Goal: Information Seeking & Learning: Check status

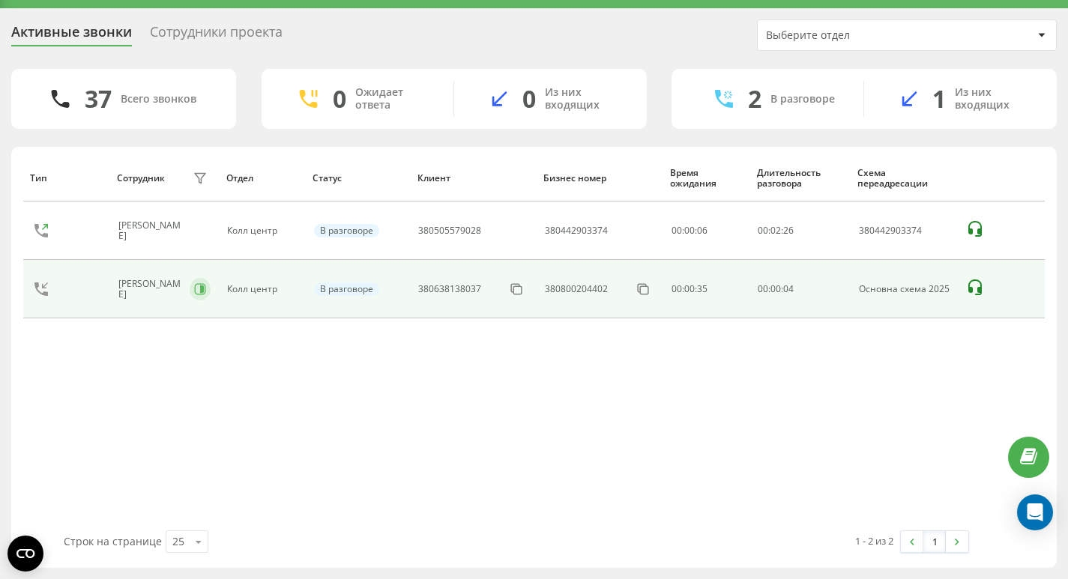
click at [201, 287] on button at bounding box center [200, 289] width 21 height 22
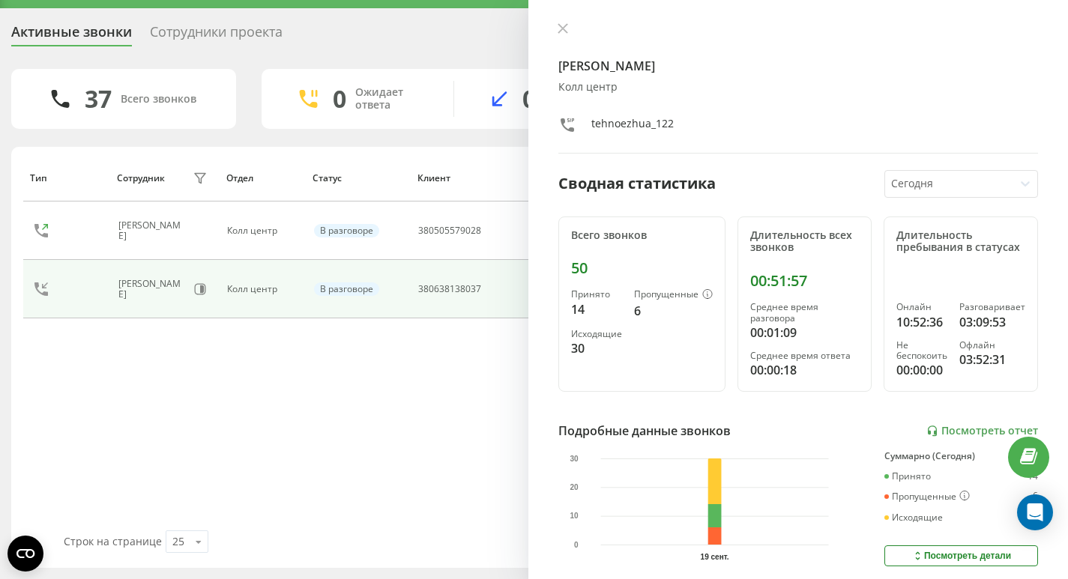
click at [252, 34] on div "Сотрудники проекта" at bounding box center [216, 35] width 133 height 23
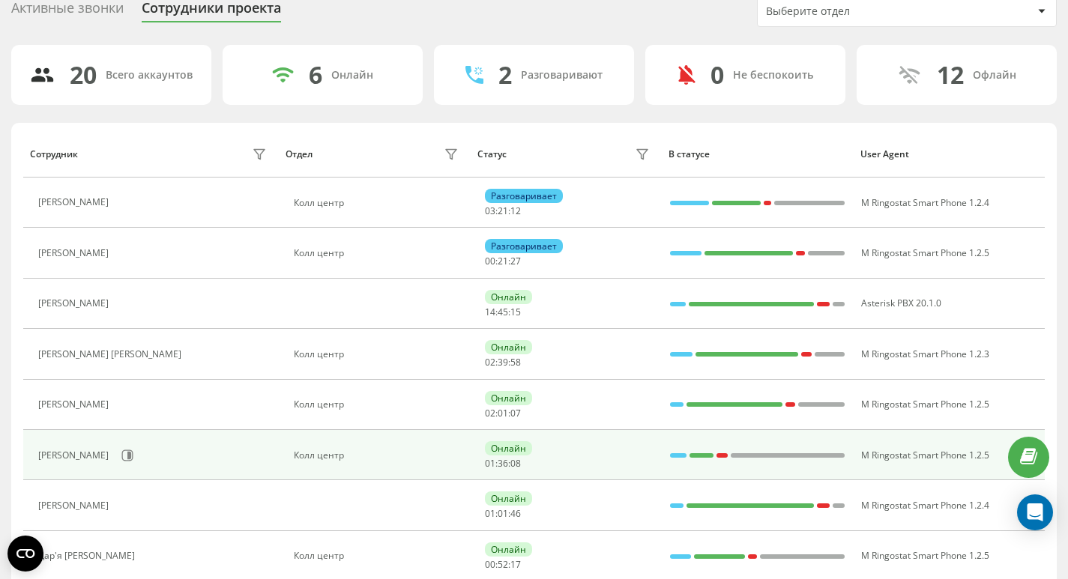
scroll to position [78, 0]
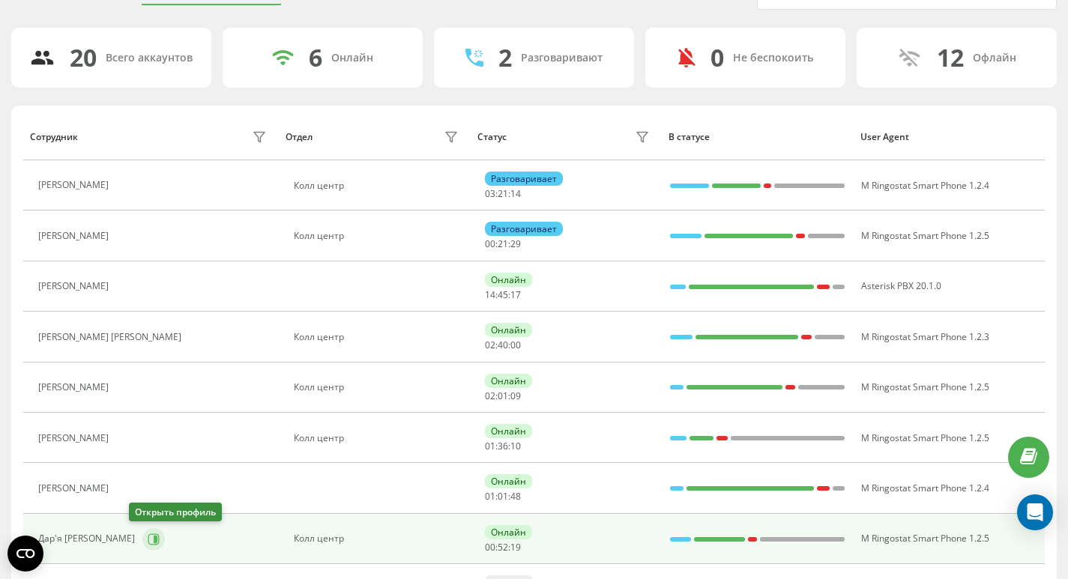
click at [142, 542] on button at bounding box center [153, 539] width 22 height 22
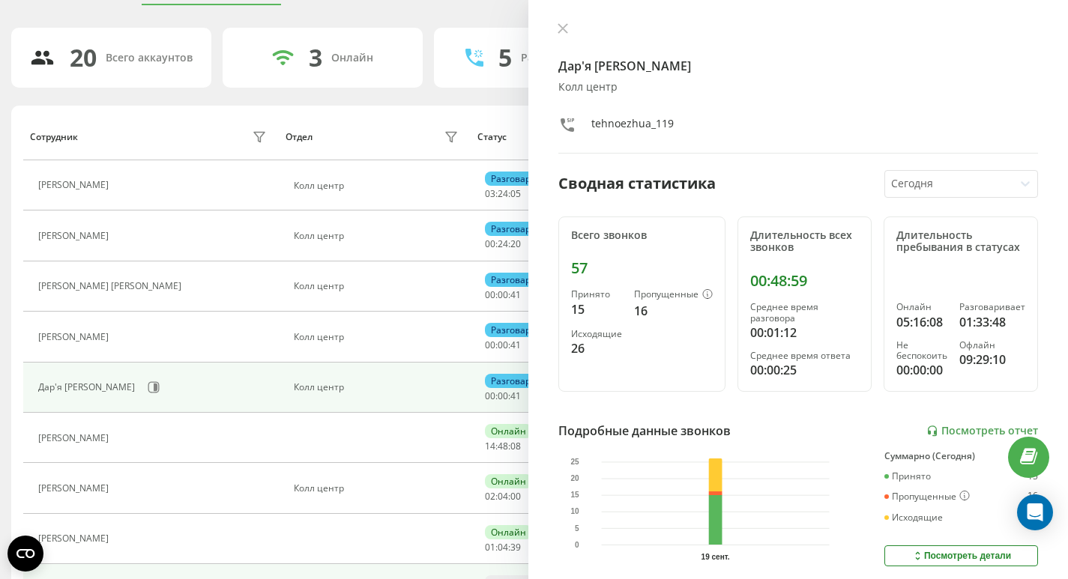
click at [274, 579] on td "[PERSON_NAME]" at bounding box center [151, 589] width 256 height 50
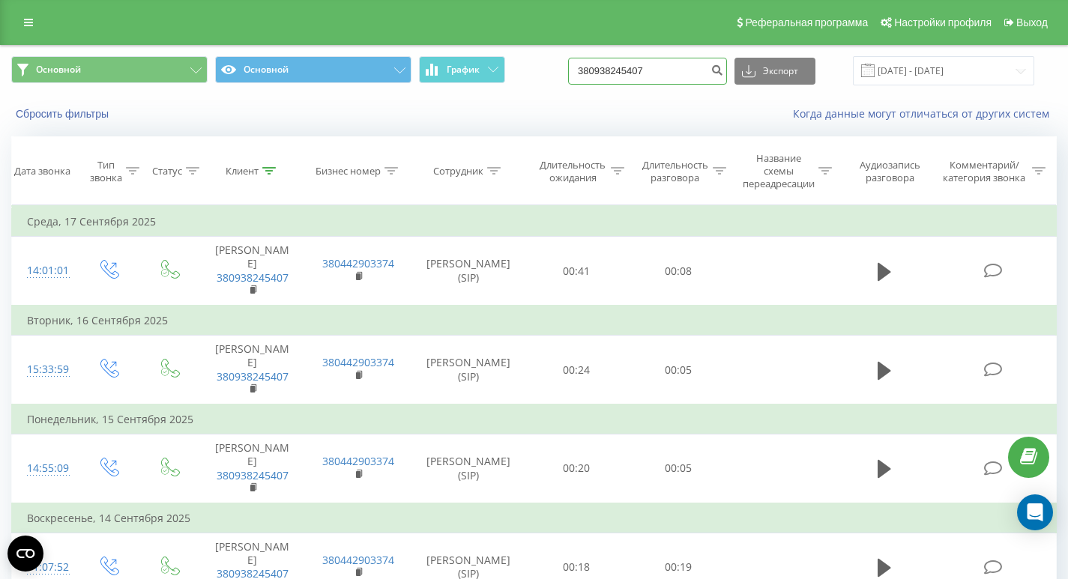
click at [691, 67] on input "380938245407" at bounding box center [647, 71] width 159 height 27
paste input "+38 (093) 564-54-62"
type input "380935645462"
click at [723, 72] on icon "submit" at bounding box center [716, 68] width 13 height 9
